Goal: Information Seeking & Learning: Learn about a topic

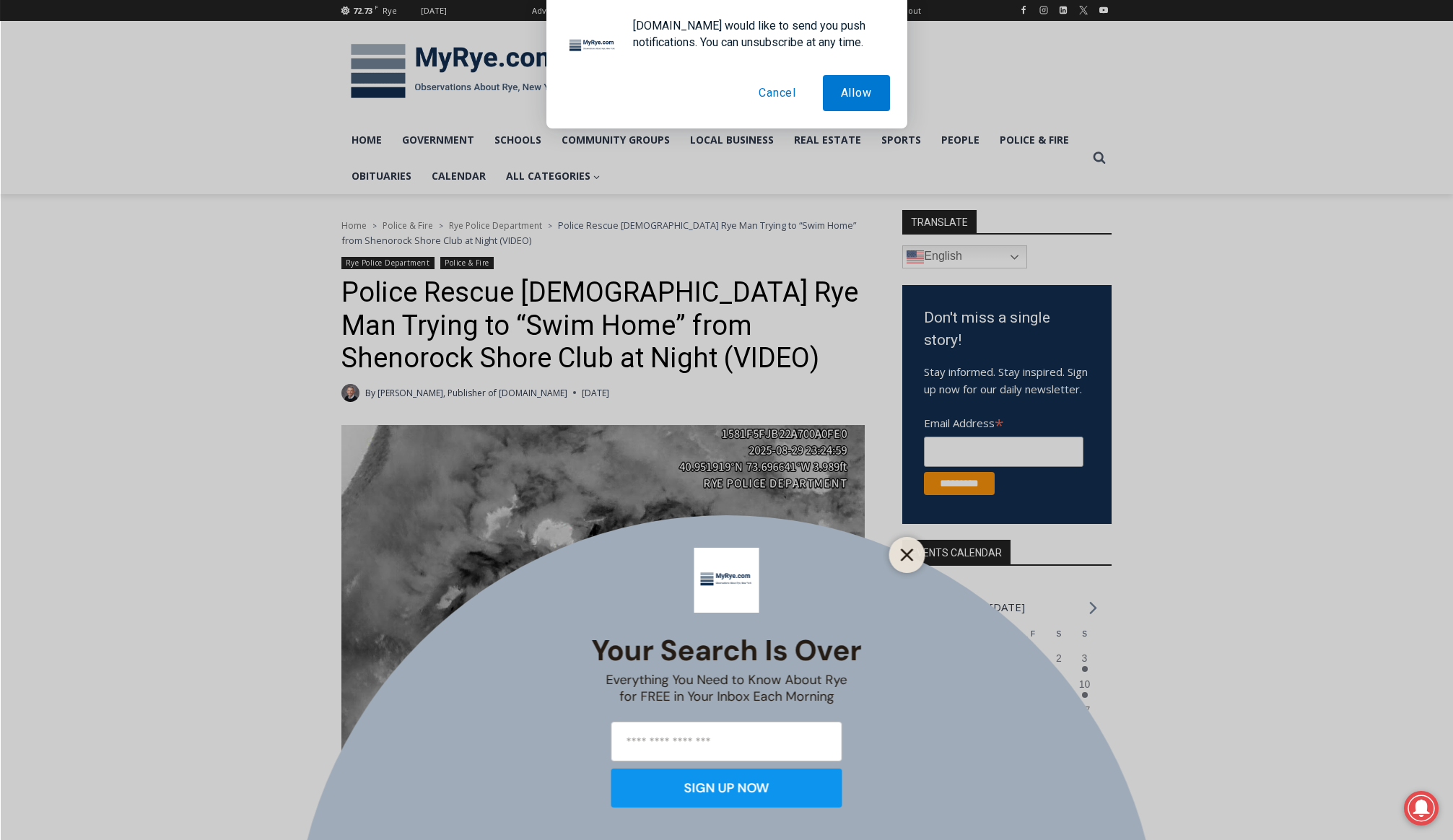
click at [913, 559] on icon "Close" at bounding box center [907, 555] width 13 height 13
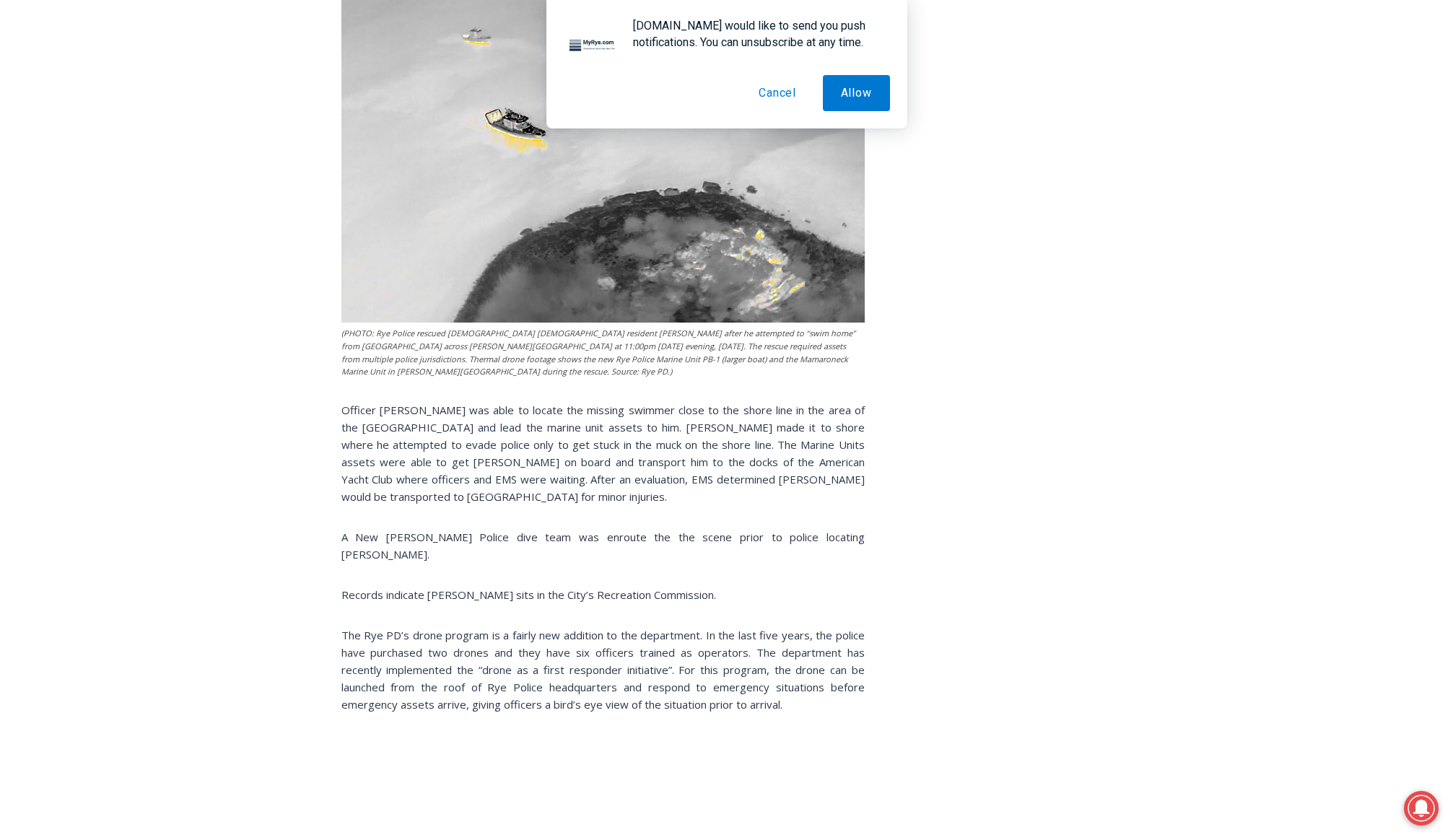
scroll to position [1299, 0]
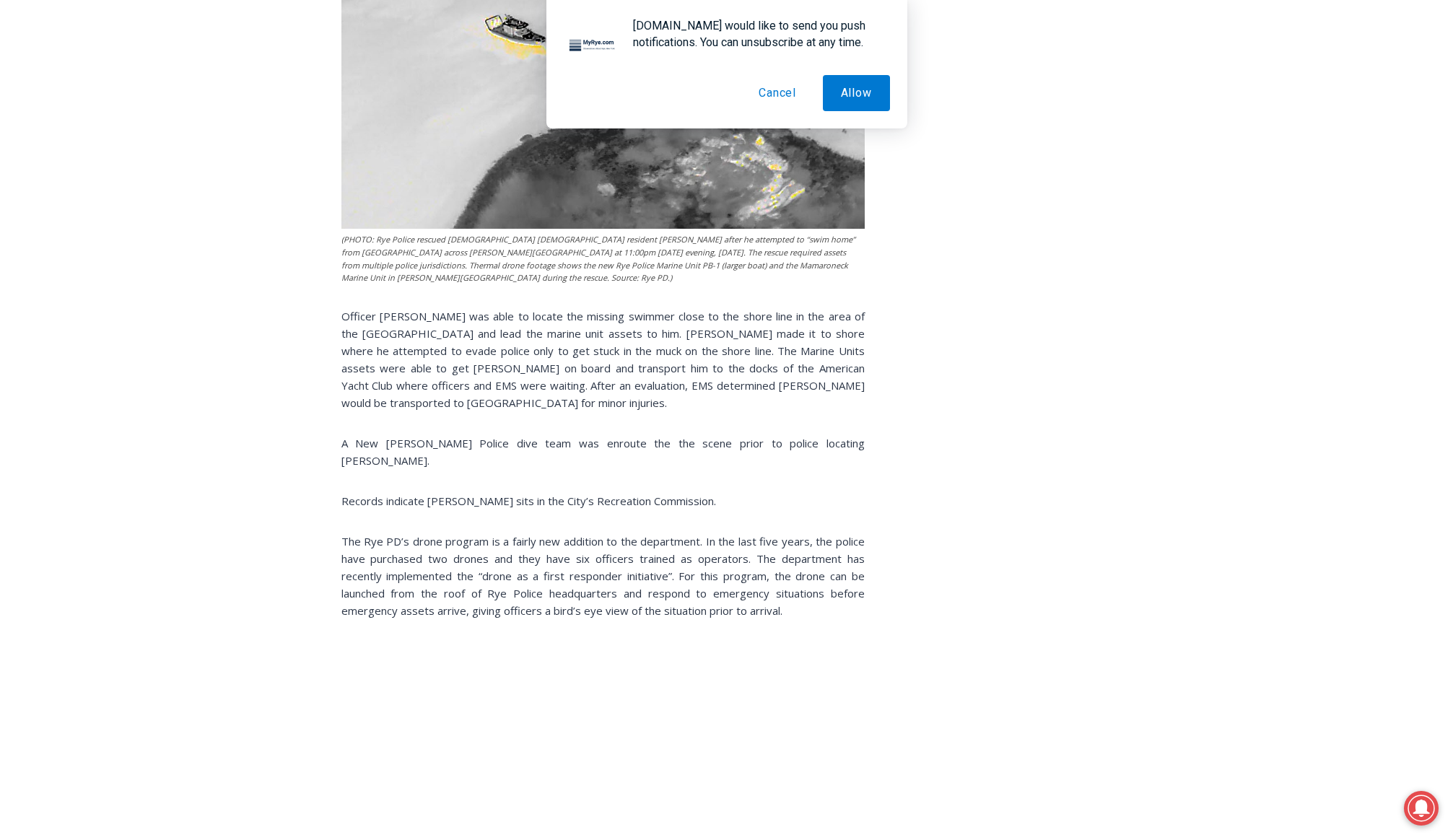
drag, startPoint x: 946, startPoint y: 423, endPoint x: 936, endPoint y: 419, distance: 10.8
click at [946, 423] on aside "TRANSLATE Arabic Chichewa Chinese (Simplified) Croatian Dutch English French Ge…" at bounding box center [1006, 400] width 210 height 2980
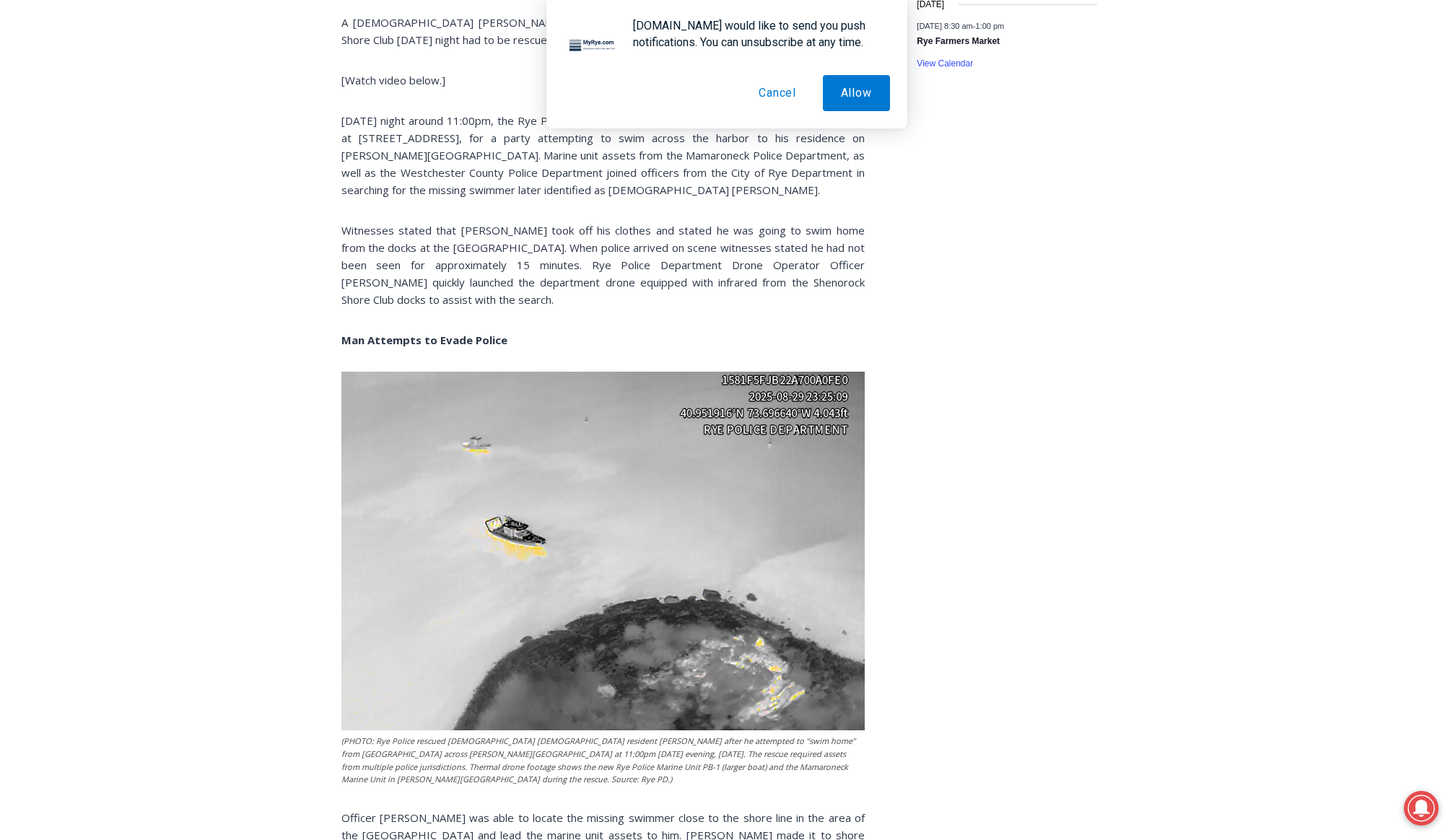
scroll to position [794, 0]
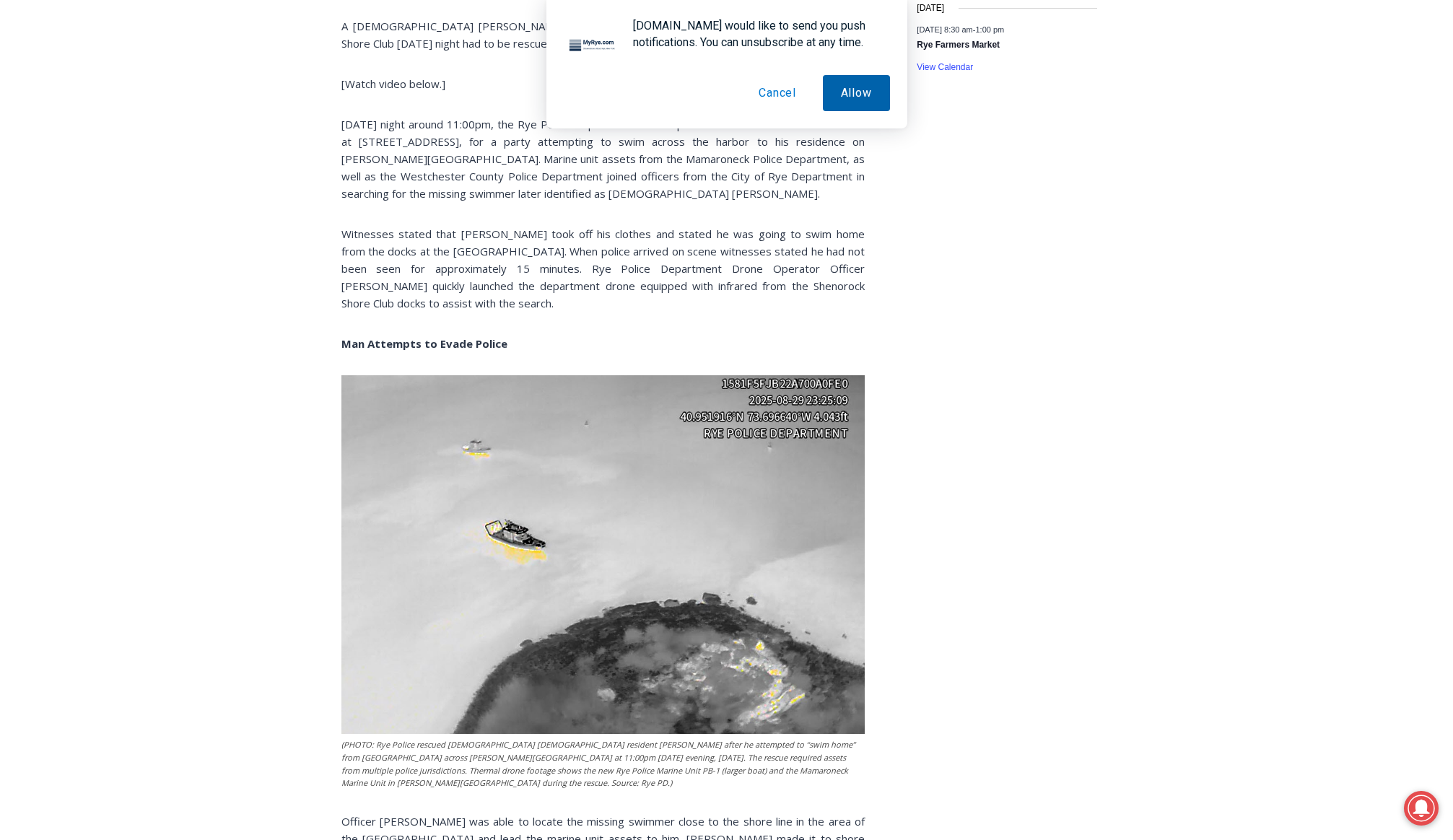
click at [855, 98] on button "Allow" at bounding box center [856, 93] width 68 height 36
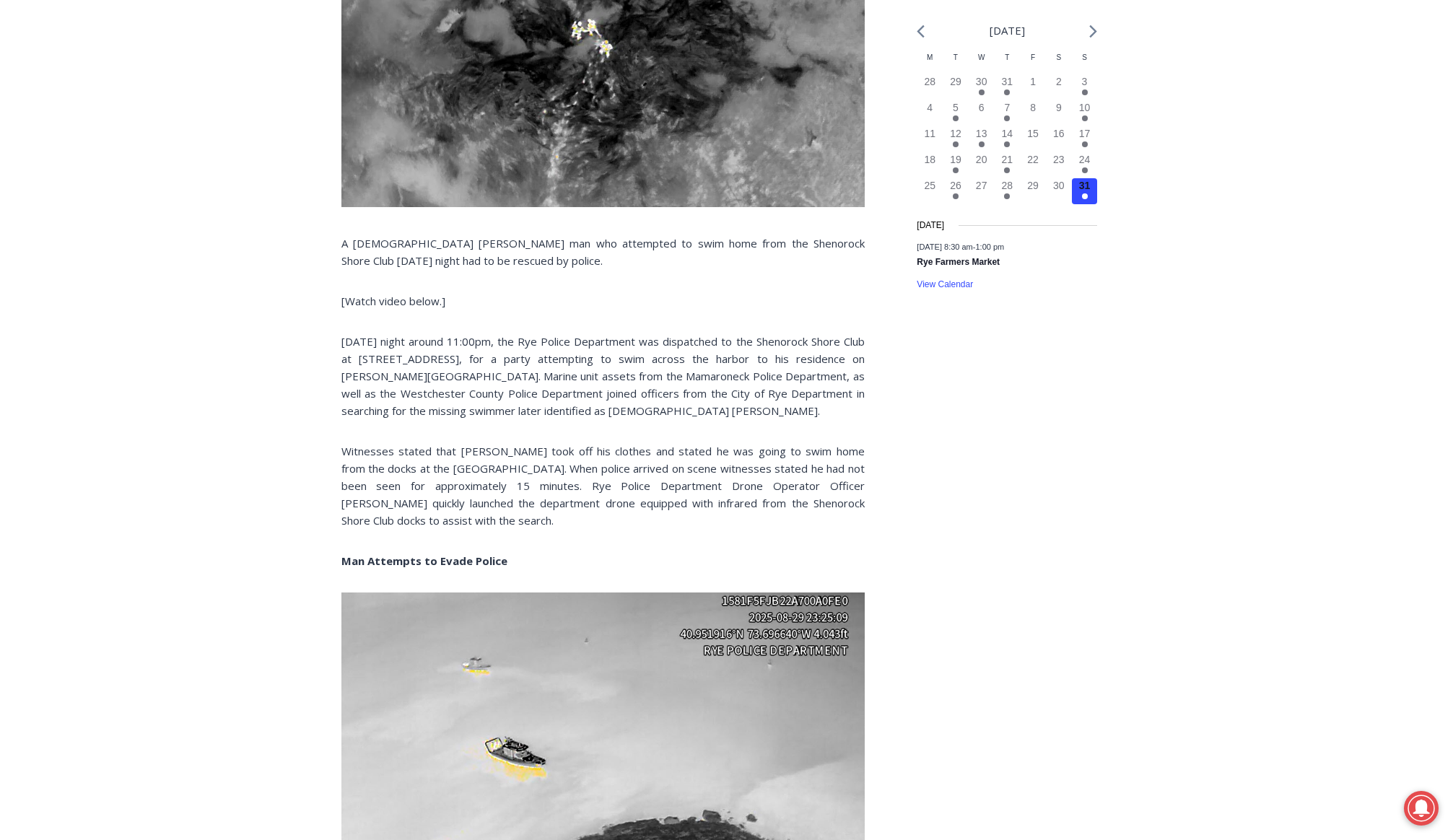
scroll to position [577, 0]
click at [727, 501] on p "Witnesses stated that Niejadlik took off his clothes and stated he was going to…" at bounding box center [603, 485] width 524 height 86
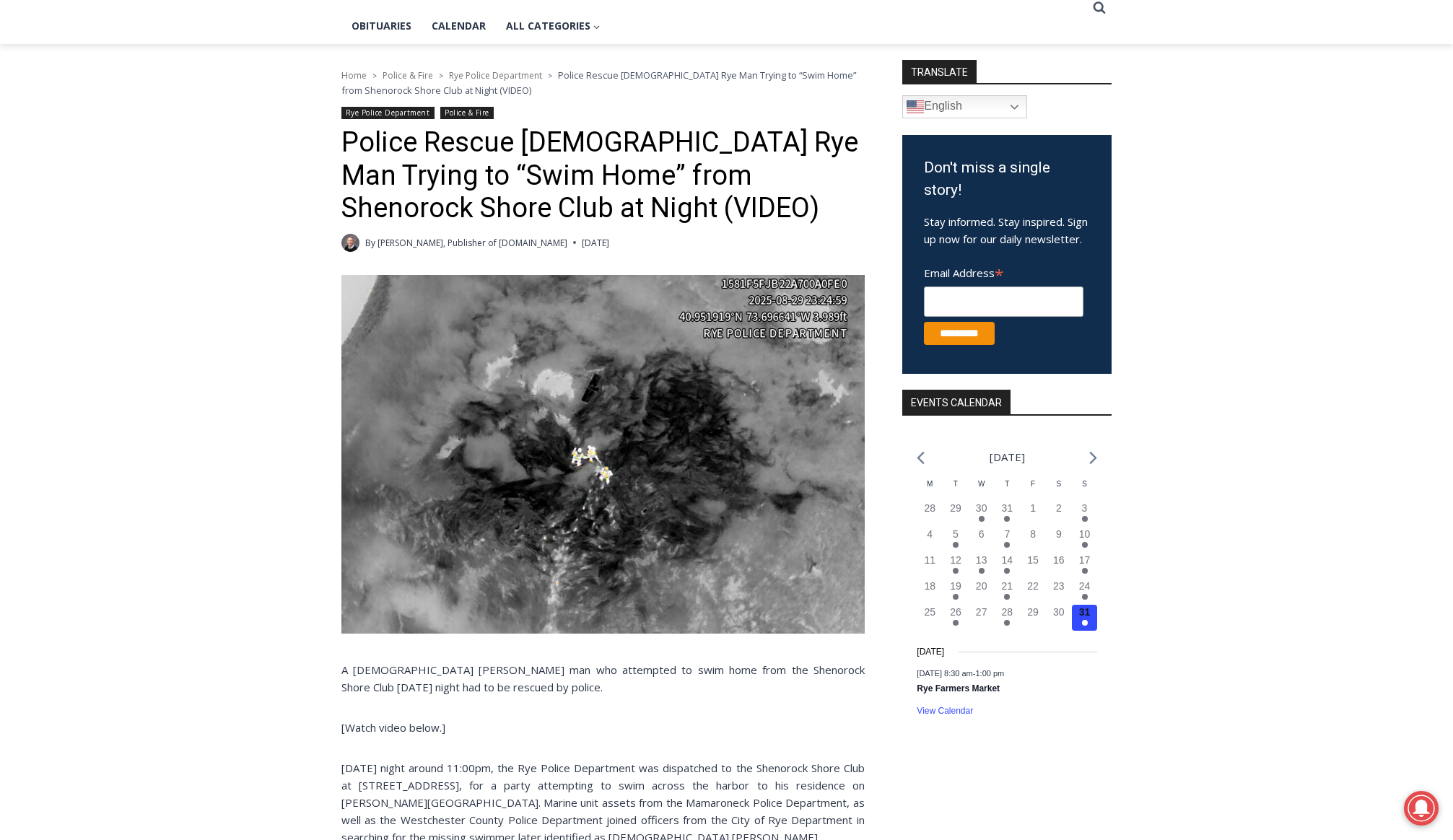
scroll to position [144, 0]
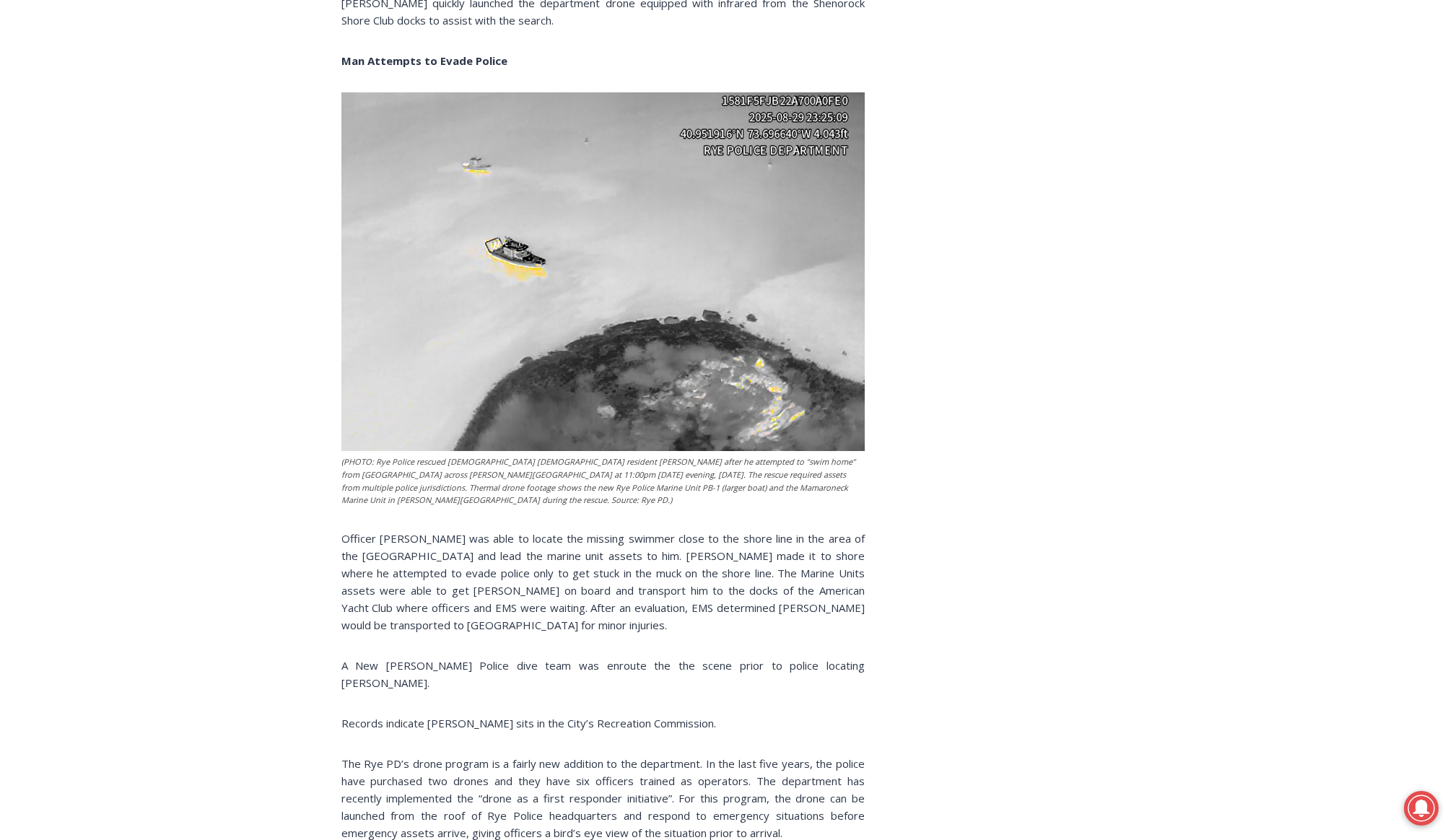
scroll to position [1299, 0]
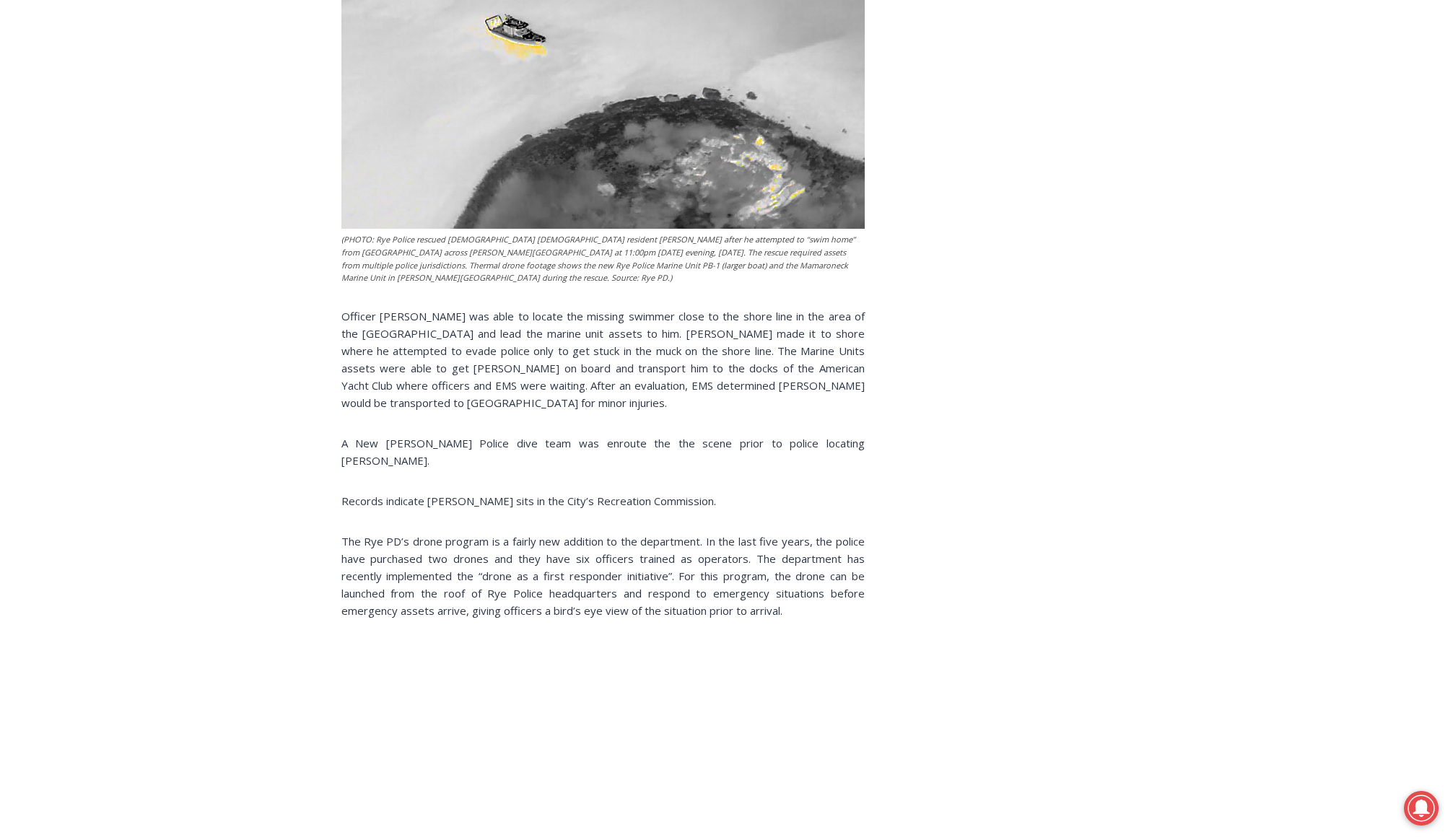
click at [743, 587] on p "The Rye PD’s drone program is a fairly new addition to the department. In the l…" at bounding box center [603, 575] width 524 height 86
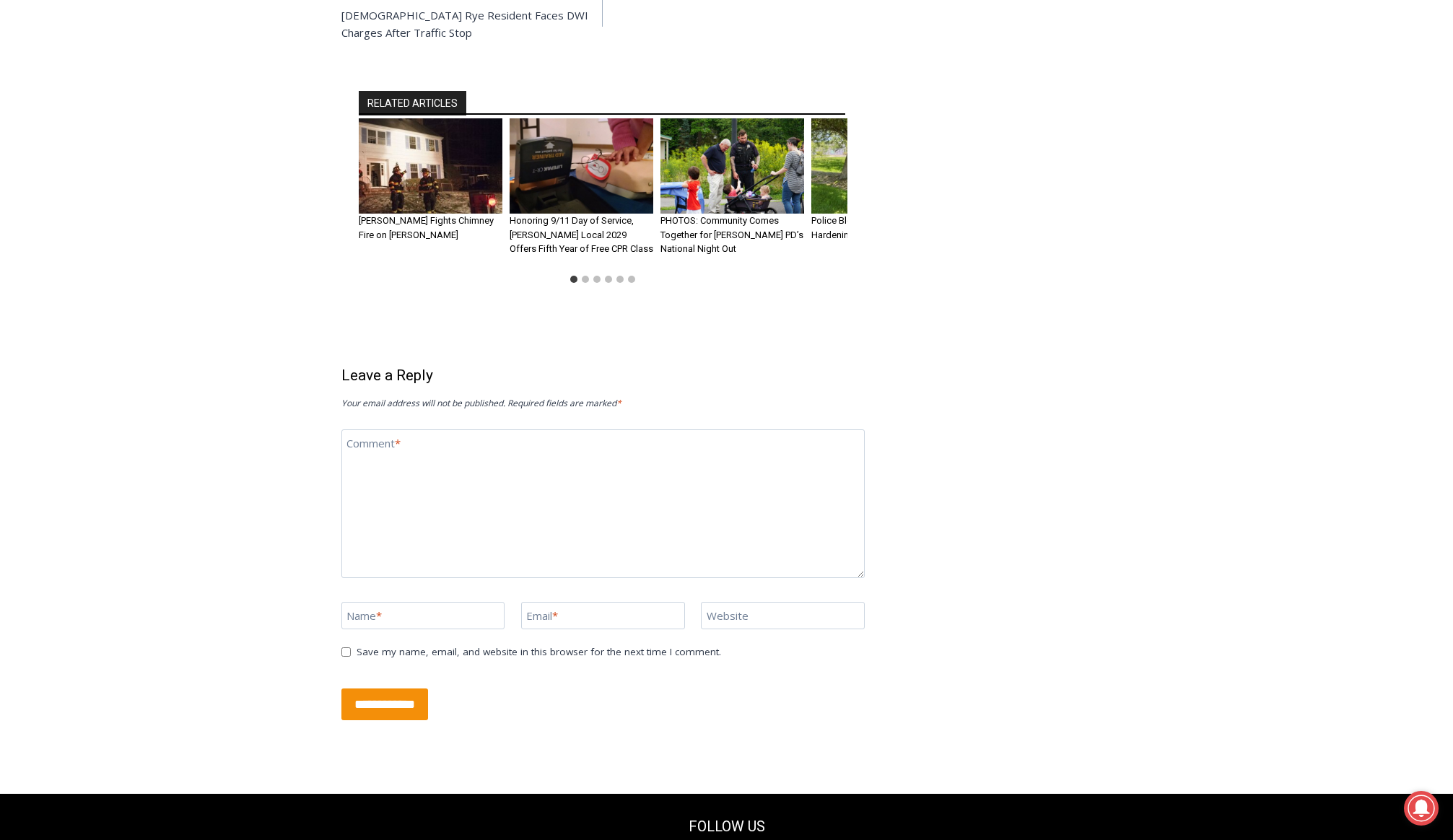
scroll to position [2591, 0]
